Goal: Information Seeking & Learning: Learn about a topic

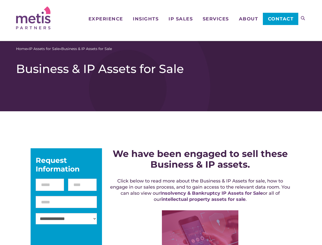
click at [303, 18] on icon at bounding box center [303, 18] width 4 height 4
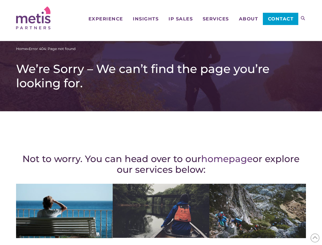
click at [161, 122] on div "Not to worry. You can head over to our homepage or explore our services below: …" at bounding box center [161, 222] width 290 height 203
click at [303, 18] on icon at bounding box center [303, 18] width 4 height 4
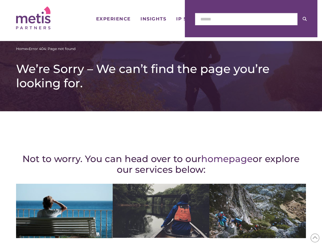
click at [315, 238] on icon at bounding box center [316, 238] width 6 height 8
